Goal: Check status: Check status

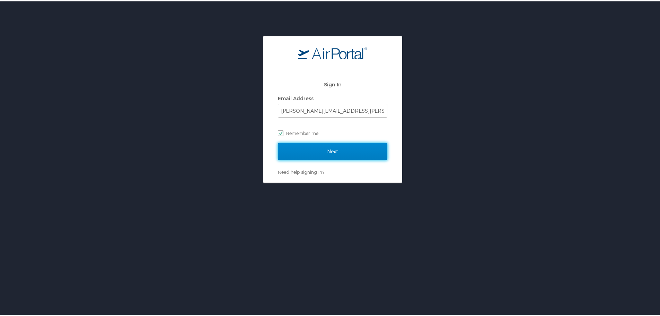
click at [337, 147] on input "Next" at bounding box center [333, 149] width 110 height 17
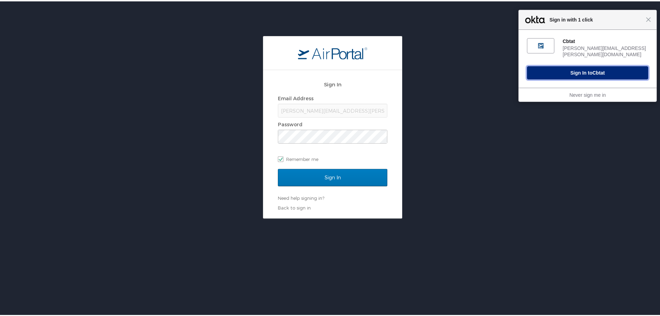
click at [580, 67] on button "Sign In to Cbtat" at bounding box center [587, 71] width 121 height 13
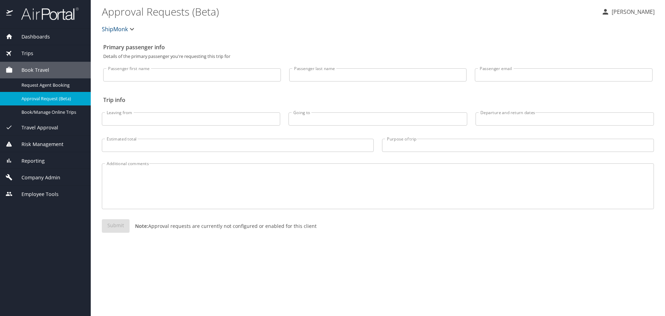
click at [32, 52] on span "Trips" at bounding box center [23, 54] width 20 height 8
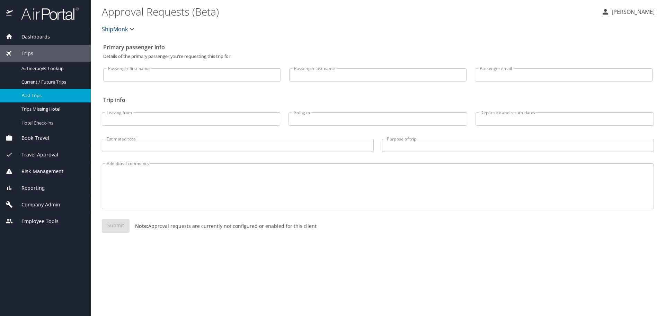
click at [37, 93] on span "Past Trips" at bounding box center [51, 95] width 61 height 7
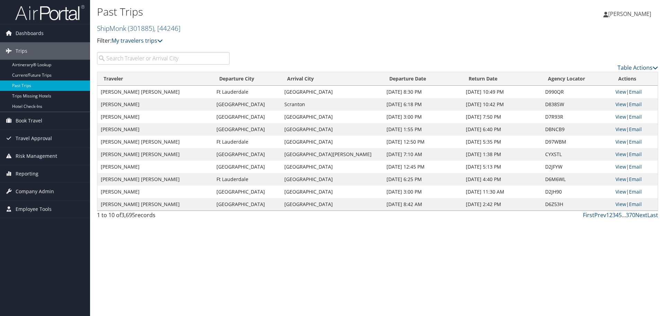
click at [118, 60] on input "search" at bounding box center [163, 58] width 133 height 12
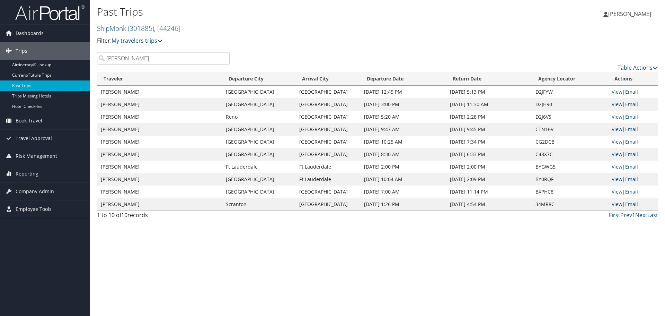
type input "perry"
click at [32, 75] on link "Current/Future Trips" at bounding box center [45, 75] width 90 height 10
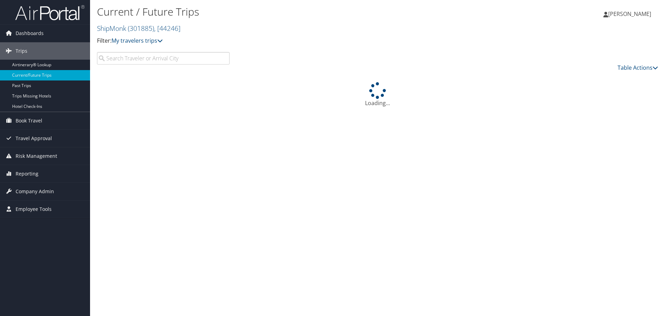
click at [129, 59] on input "search" at bounding box center [163, 58] width 133 height 12
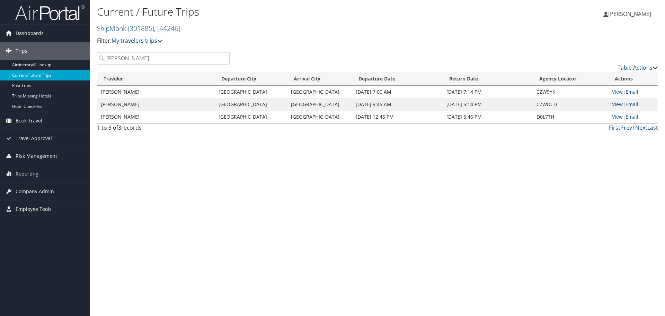
type input "[PERSON_NAME]"
click at [472, 93] on td "Sep 9, 2025 7:14 PM" at bounding box center [488, 92] width 90 height 12
click at [26, 84] on link "Past Trips" at bounding box center [45, 85] width 90 height 10
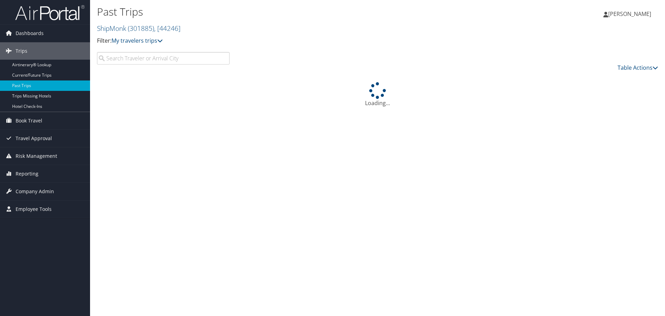
click at [121, 61] on input "search" at bounding box center [163, 58] width 133 height 12
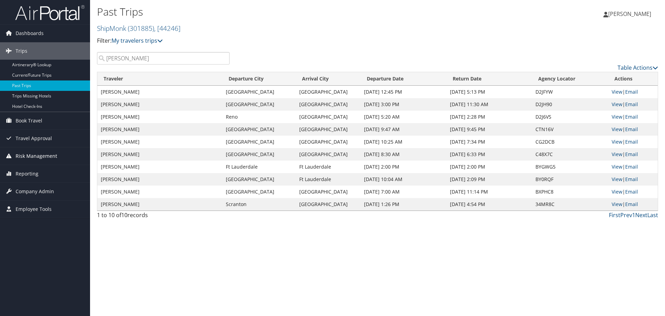
type input "[PERSON_NAME]"
